Goal: Find specific page/section

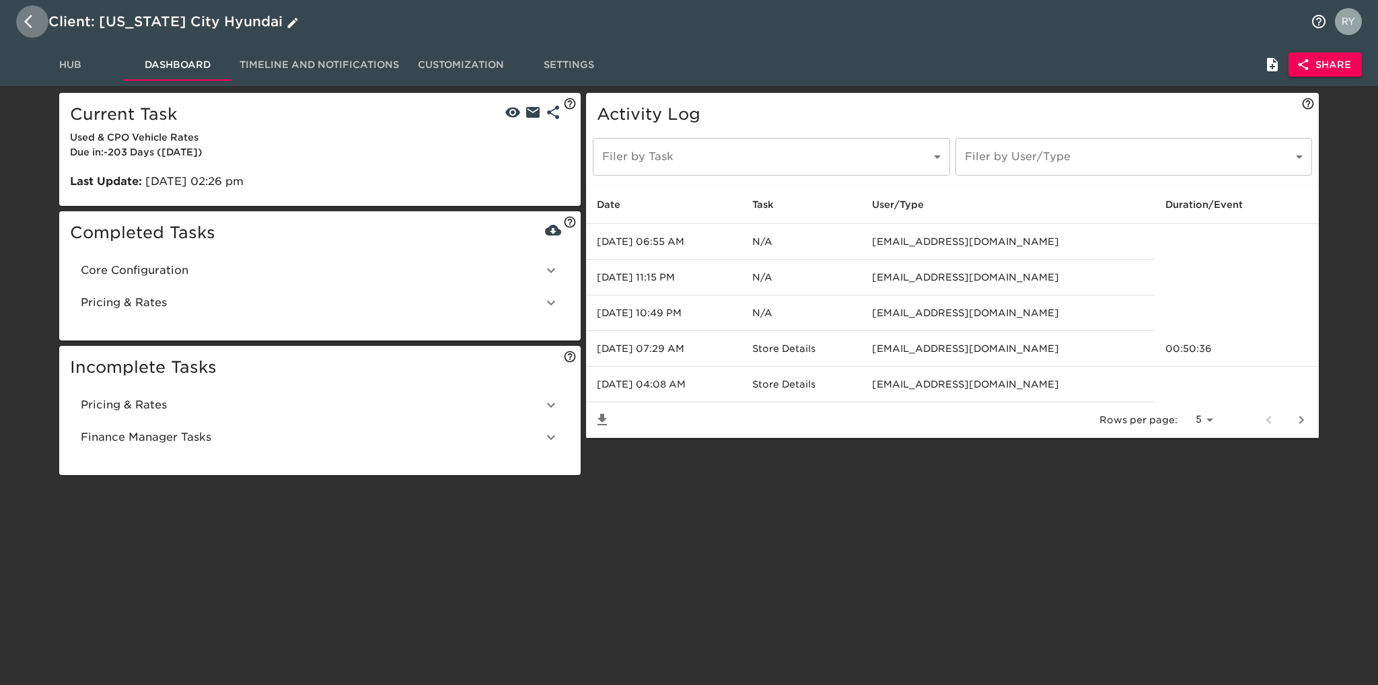
click at [27, 20] on icon "button" at bounding box center [28, 21] width 8 height 13
select select "10"
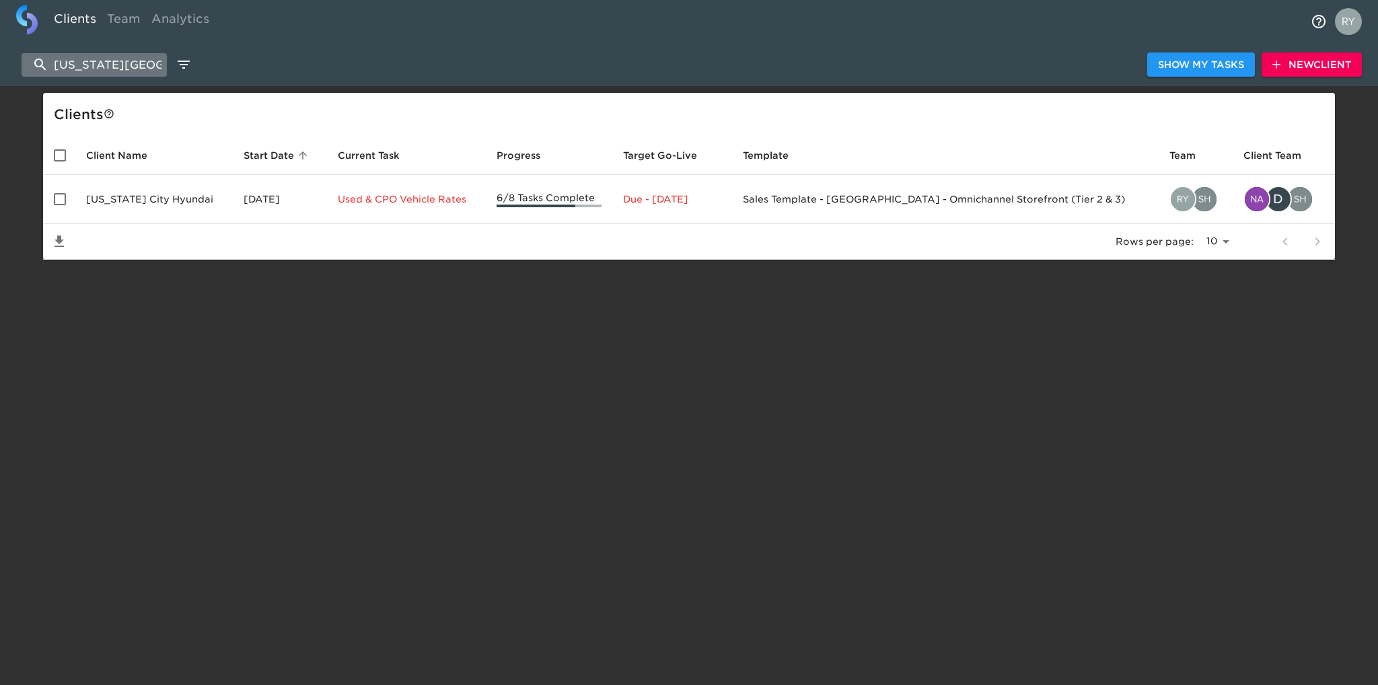
click at [129, 60] on input "[US_STATE][GEOGRAPHIC_DATA]" at bounding box center [94, 65] width 145 height 24
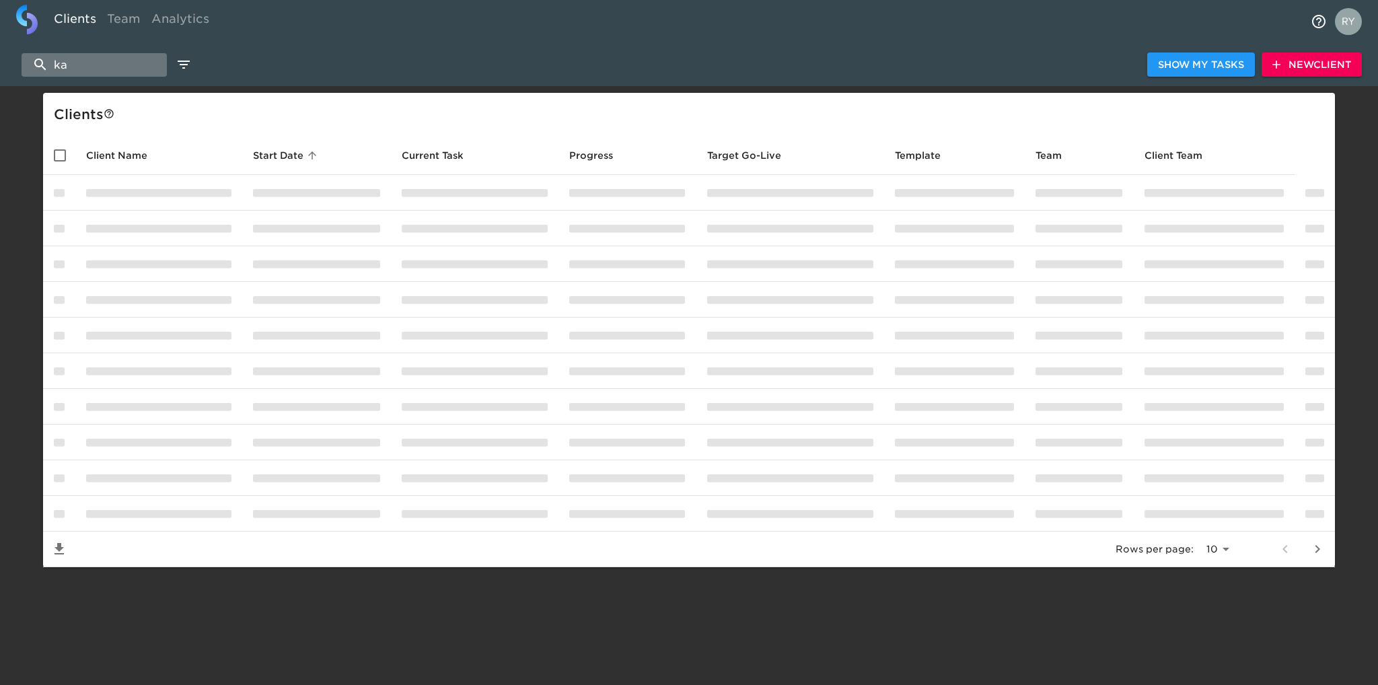
type input "k"
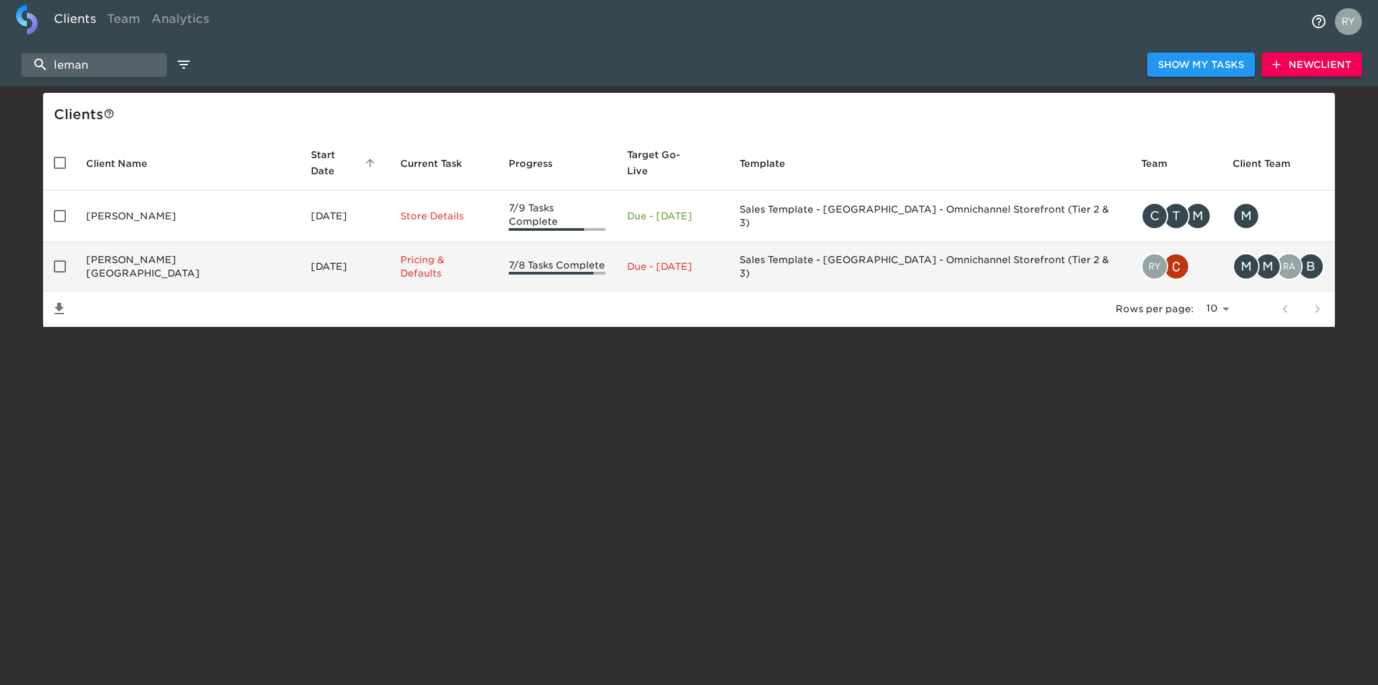
type input "leman"
click at [172, 248] on td "[PERSON_NAME][GEOGRAPHIC_DATA]" at bounding box center [187, 266] width 225 height 49
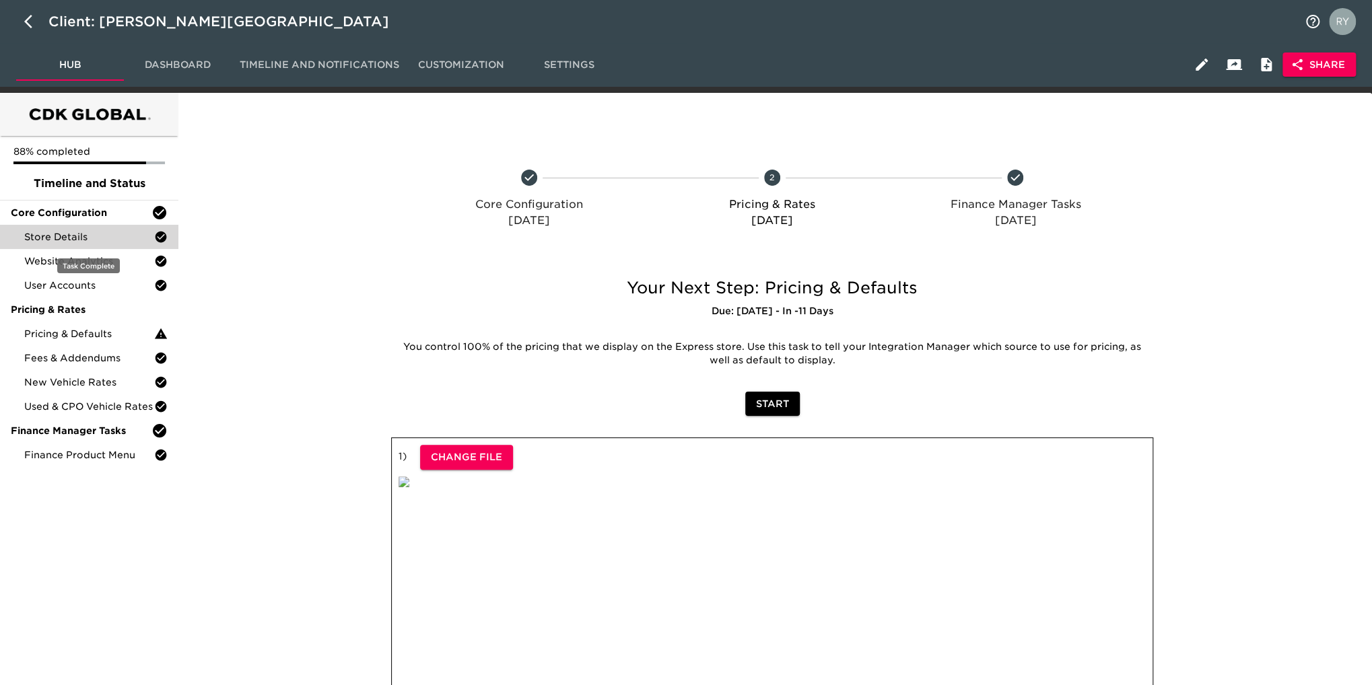
click at [70, 239] on span "Store Details" at bounding box center [89, 236] width 130 height 13
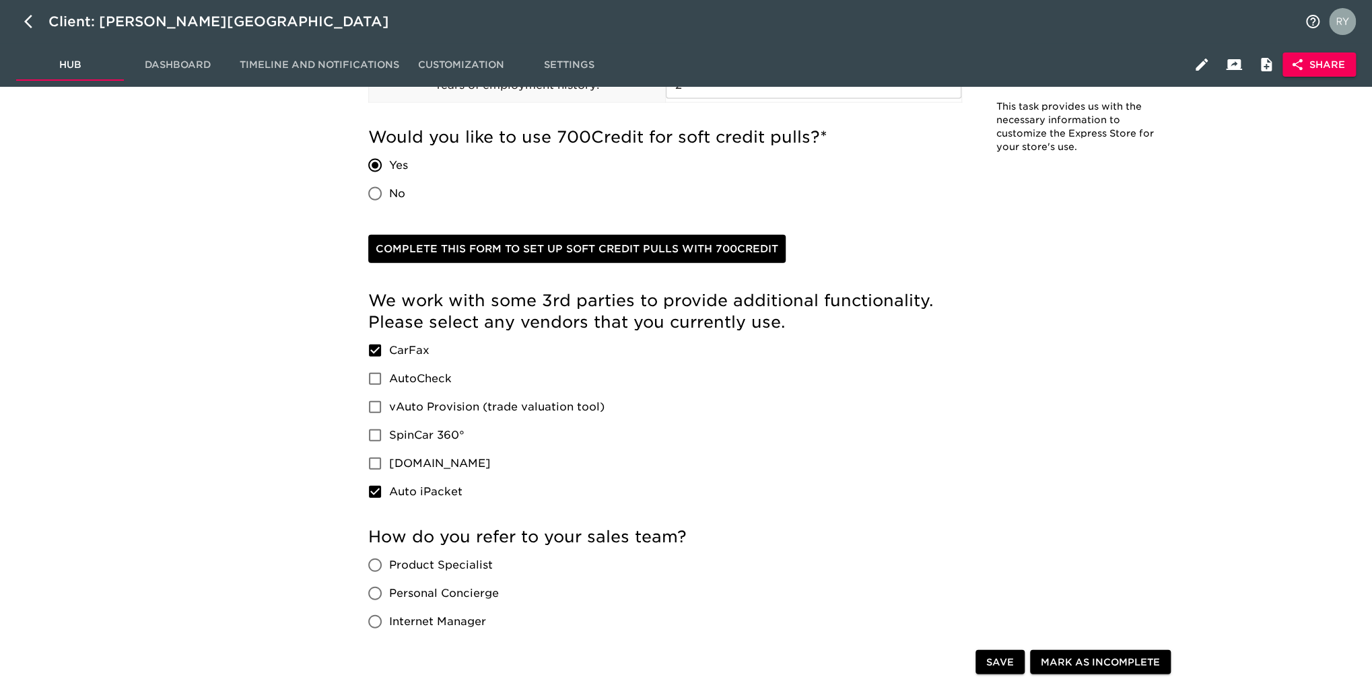
scroll to position [1615, 0]
